Goal: Transaction & Acquisition: Purchase product/service

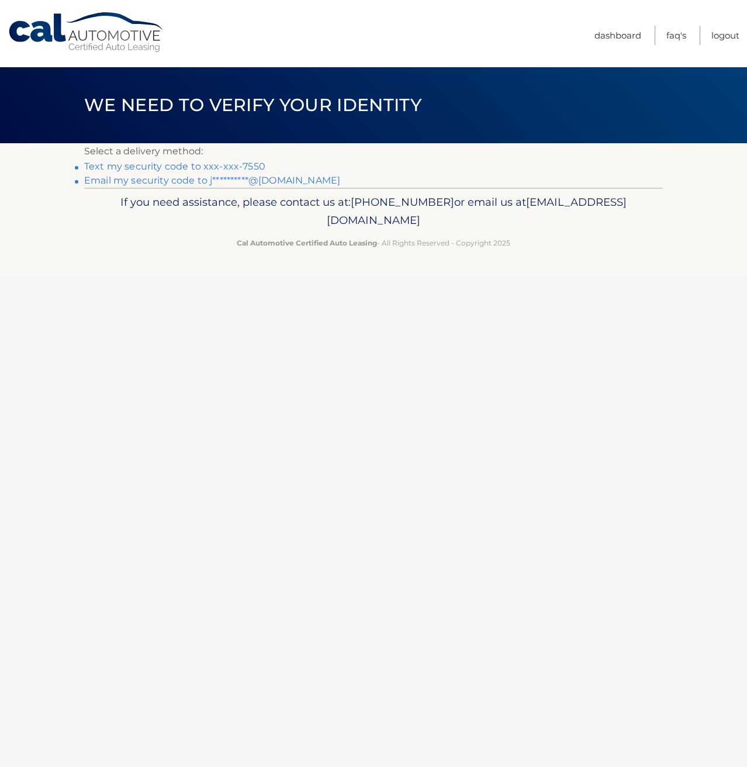
click at [206, 165] on link "Text my security code to xxx-xxx-7550" at bounding box center [174, 166] width 181 height 11
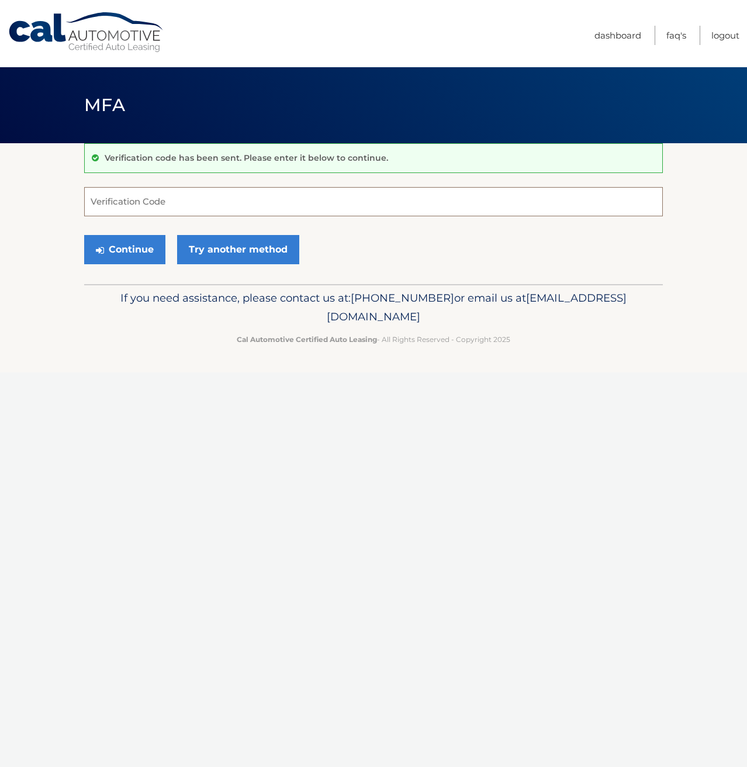
click at [198, 196] on input "Verification Code" at bounding box center [373, 201] width 579 height 29
type input "252870"
click at [130, 246] on button "Continue" at bounding box center [124, 249] width 81 height 29
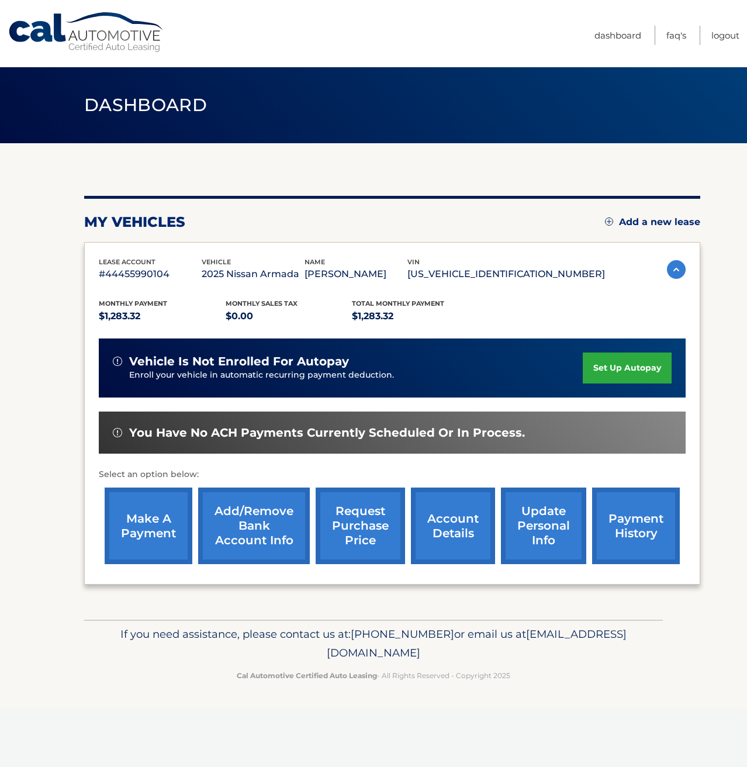
click at [164, 516] on link "make a payment" at bounding box center [149, 526] width 88 height 77
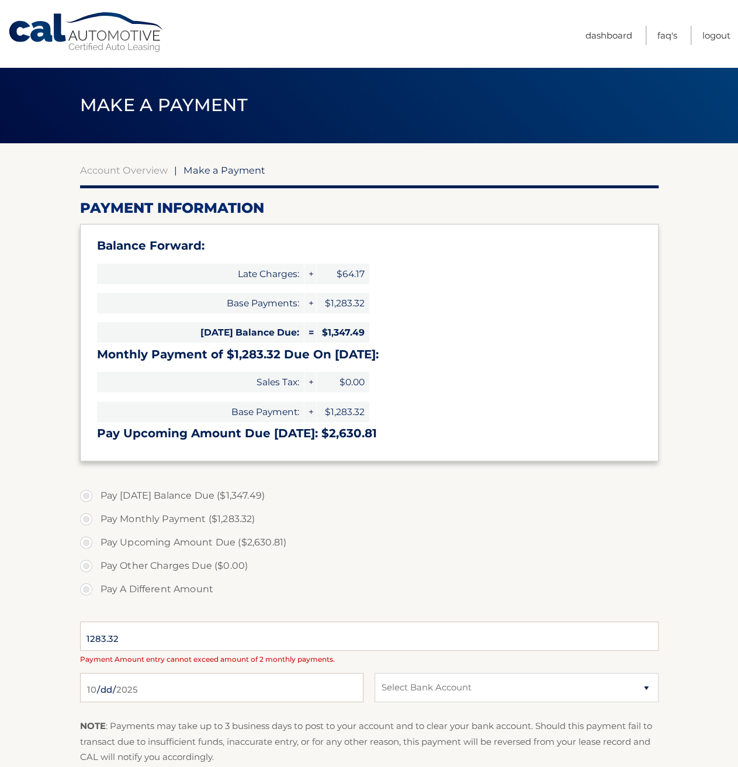
select select "ZTIyZmI5MjEtMzQ1OC00MDNhLTk3MDgtZjE3YmRkNTQ0YmQ5"
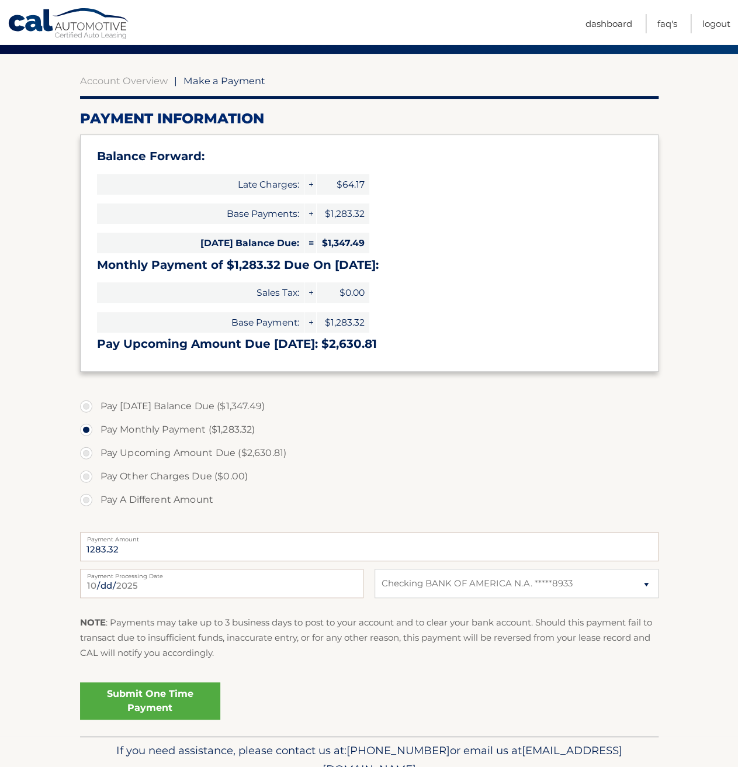
scroll to position [117, 0]
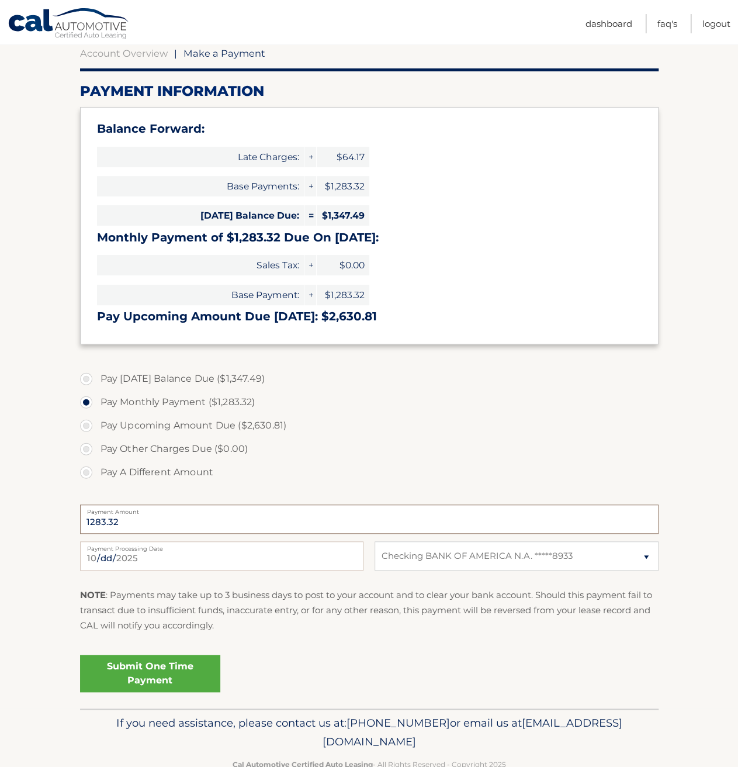
drag, startPoint x: 130, startPoint y: 522, endPoint x: 65, endPoint y: 516, distance: 65.2
click at [65, 516] on section "Account Overview | Make a Payment Payment Information Balance Forward: Late Cha…" at bounding box center [369, 367] width 738 height 682
click at [123, 518] on input "1283.32" at bounding box center [369, 519] width 579 height 29
click at [88, 376] on label "Pay [DATE] Balance Due ($1,347.49)" at bounding box center [369, 378] width 579 height 23
click at [88, 376] on input "Pay [DATE] Balance Due ($1,347.49)" at bounding box center [91, 376] width 12 height 19
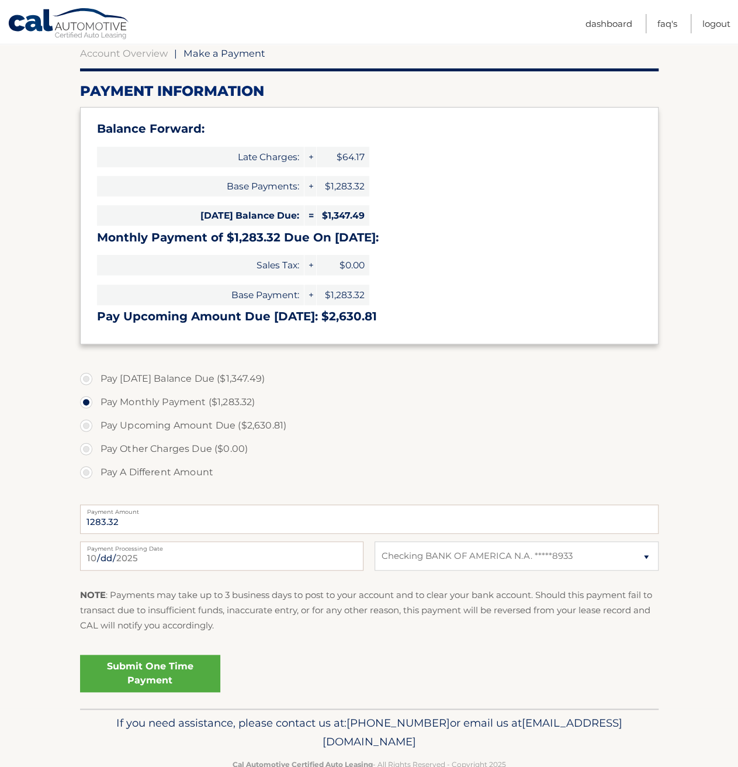
radio input "true"
type input "1347.49"
click at [163, 564] on input "2025-10-10" at bounding box center [222, 555] width 284 height 29
type input "2025-10-15"
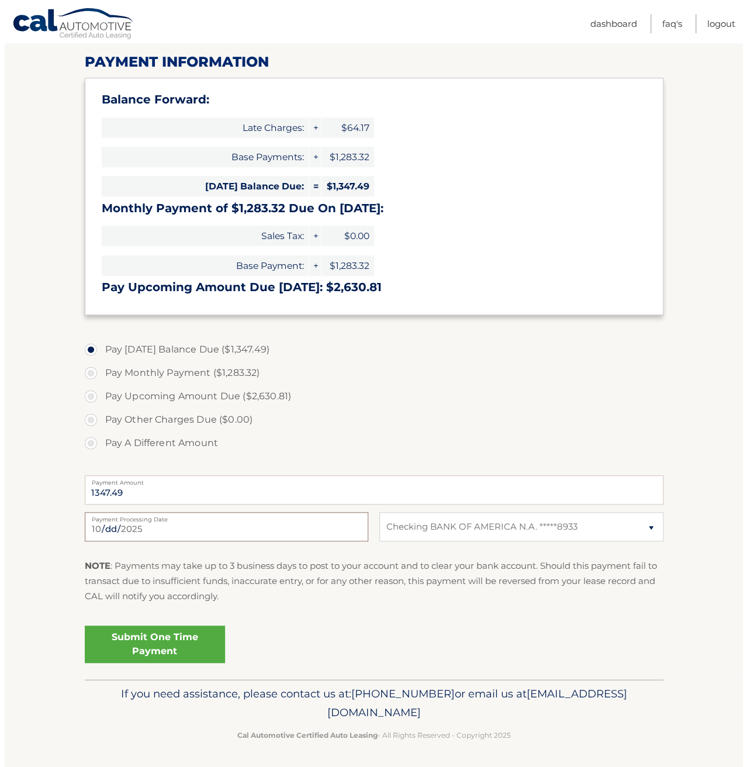
scroll to position [147, 0]
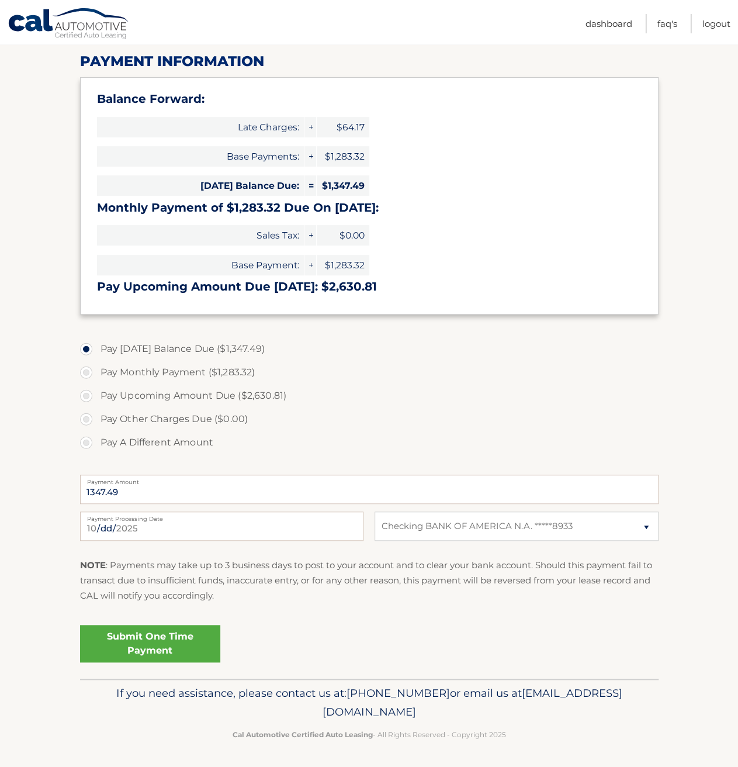
click at [150, 626] on link "Submit One Time Payment" at bounding box center [150, 643] width 140 height 37
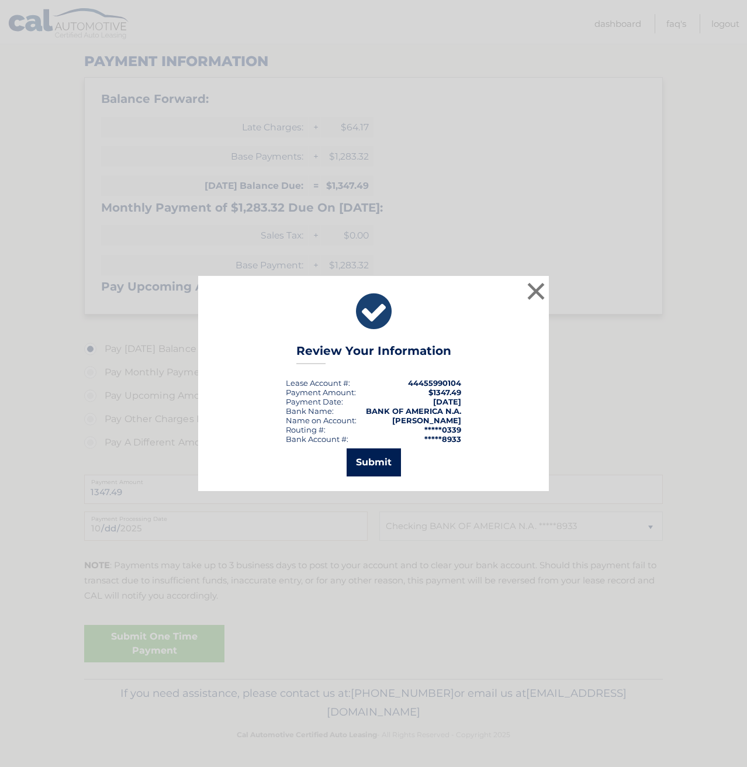
click at [378, 458] on button "Submit" at bounding box center [374, 462] width 54 height 28
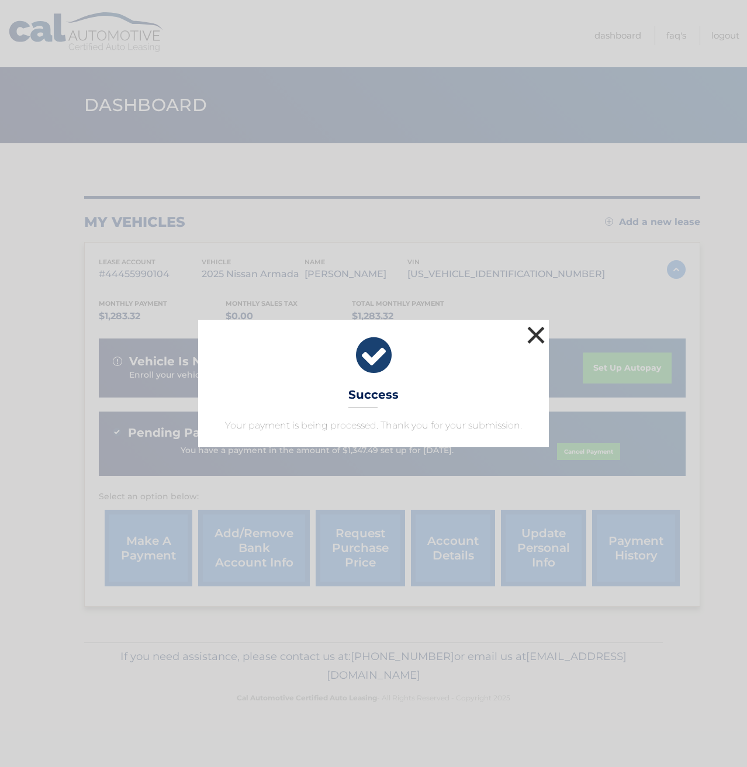
click at [533, 334] on button "×" at bounding box center [535, 334] width 23 height 23
